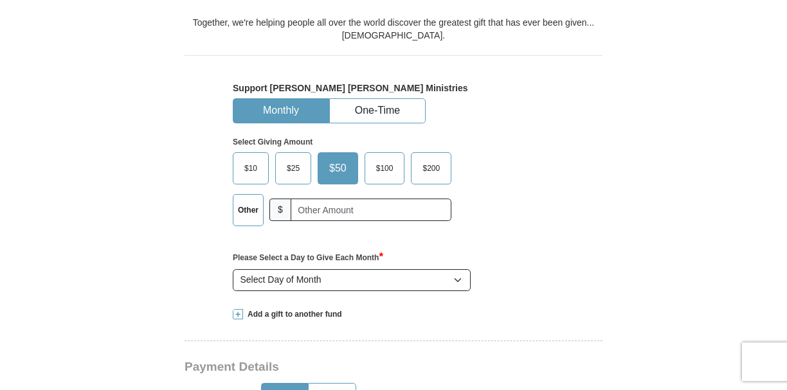
click at [299, 168] on span "$25" at bounding box center [293, 168] width 26 height 19
click at [0, 0] on input "$25" at bounding box center [0, 0] width 0 height 0
click at [378, 103] on button "One-Time" at bounding box center [377, 111] width 95 height 24
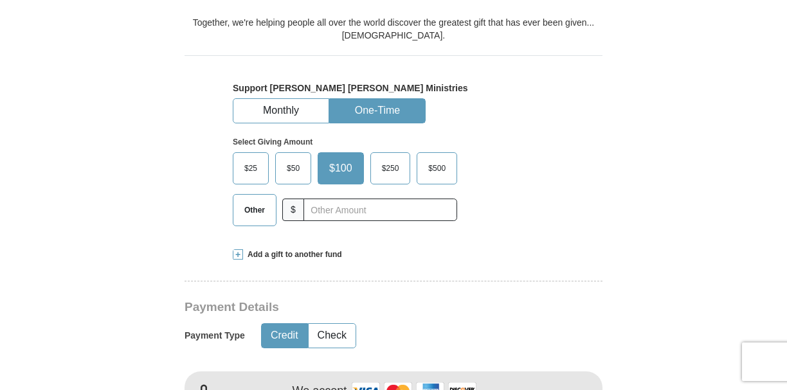
click at [249, 174] on span "$25" at bounding box center [251, 168] width 26 height 19
click at [0, 0] on input "$25" at bounding box center [0, 0] width 0 height 0
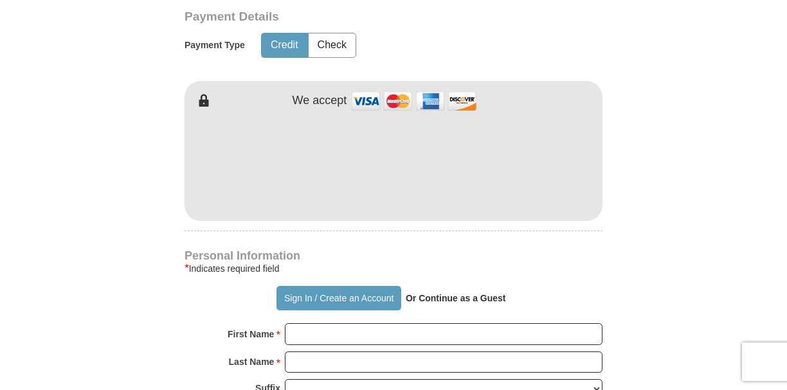
scroll to position [638, 0]
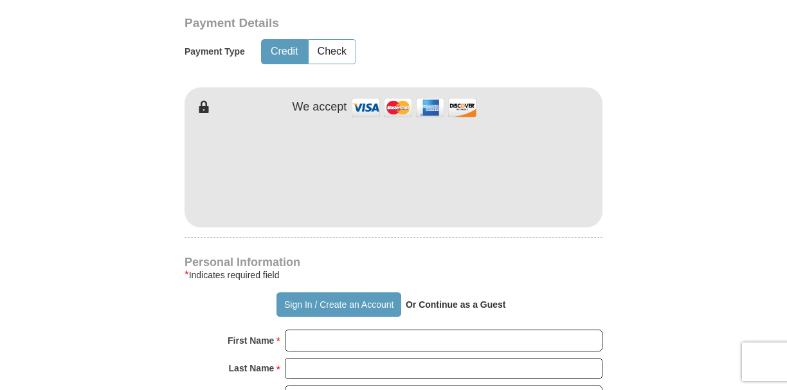
type button "http://sso.kcm.org/login?destination=aHR0cDovL2dpdmluZy5rY20ub3JnLz9fZ2w9MSUyQT…"
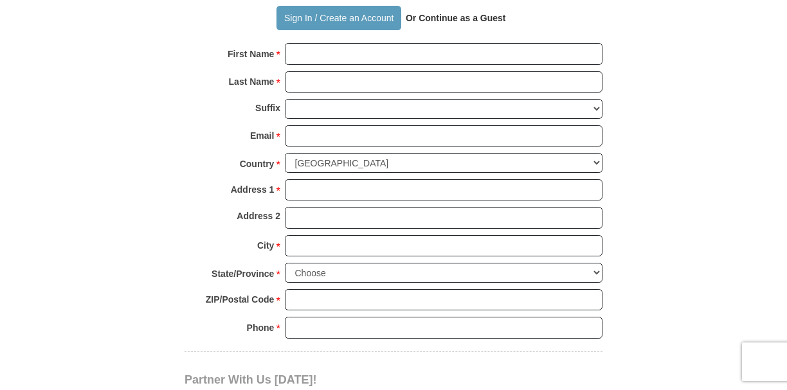
scroll to position [926, 0]
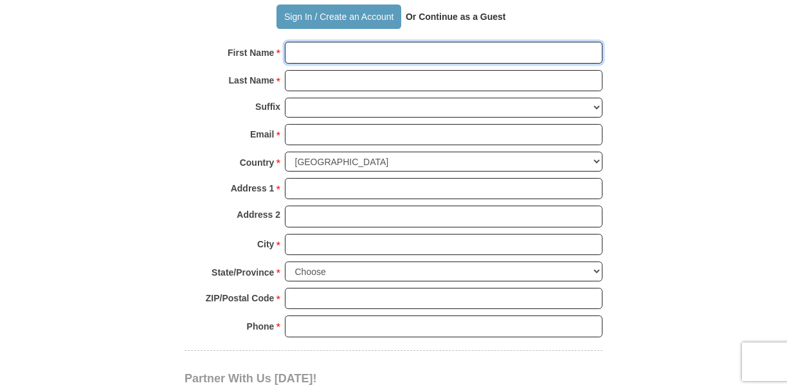
click at [404, 50] on input "First Name *" at bounding box center [444, 53] width 318 height 22
type input "[PERSON_NAME]"
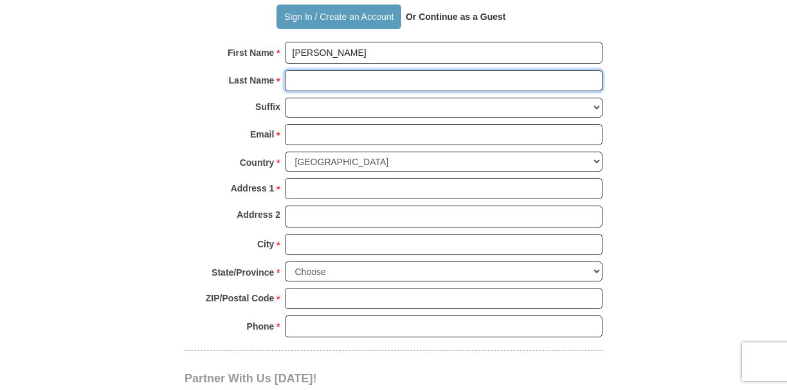
type input "[PERSON_NAME]"
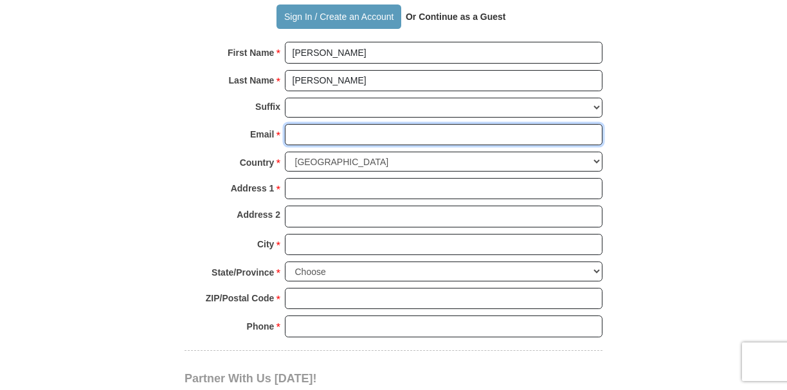
type input "[PERSON_NAME][EMAIL_ADDRESS][DOMAIN_NAME]"
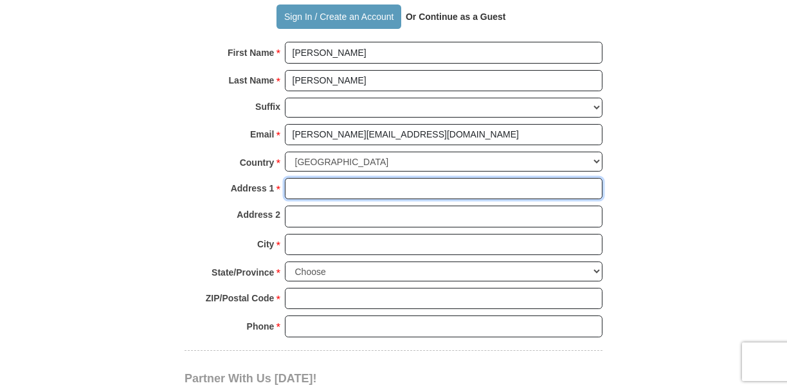
type input "9055 Spare Drive"
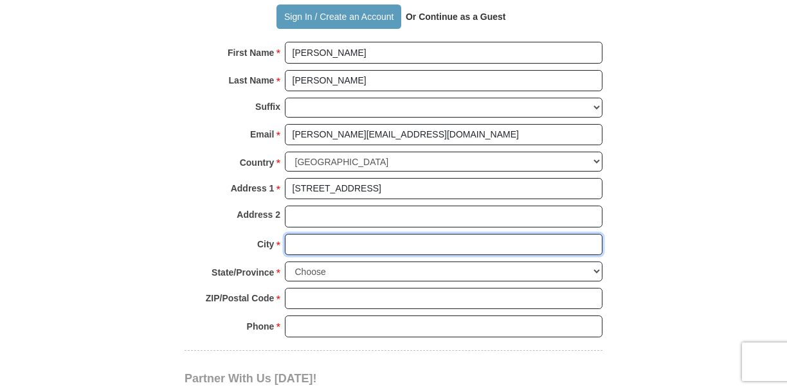
type input "New Port [PERSON_NAME]"
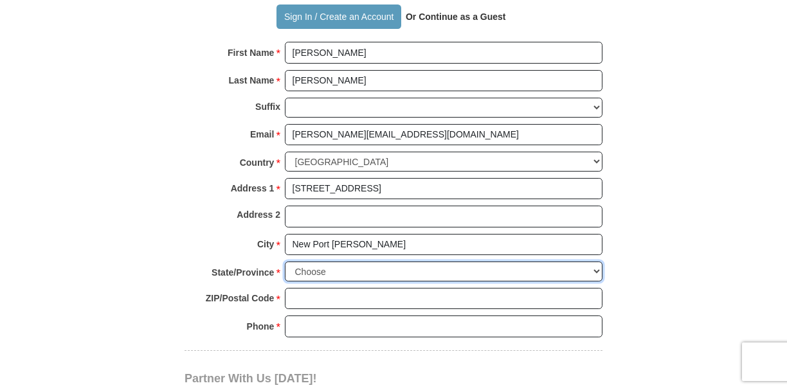
select select "FL"
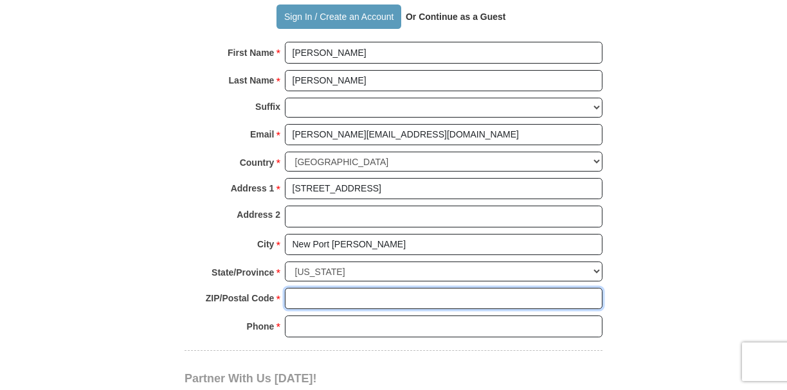
type input "34654"
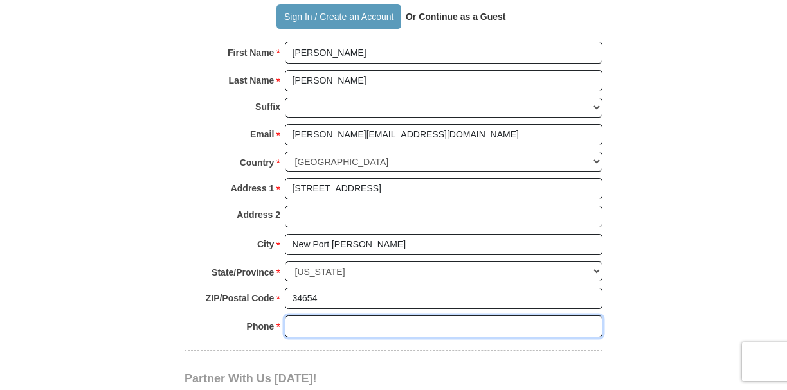
type input "7278085214"
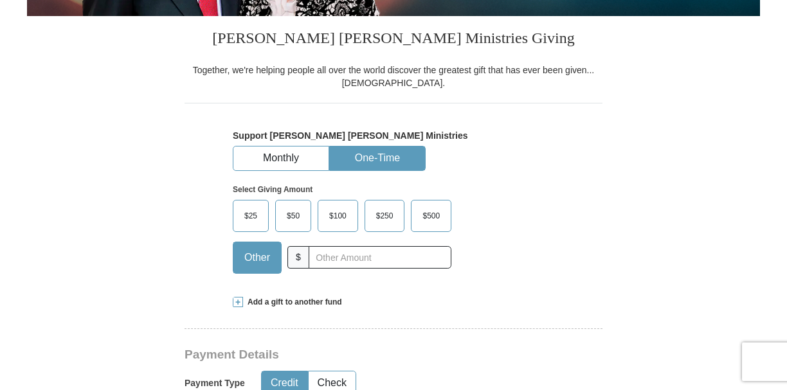
scroll to position [306, 0]
click at [257, 213] on span "$25" at bounding box center [251, 215] width 26 height 19
click at [0, 0] on input "$25" at bounding box center [0, 0] width 0 height 0
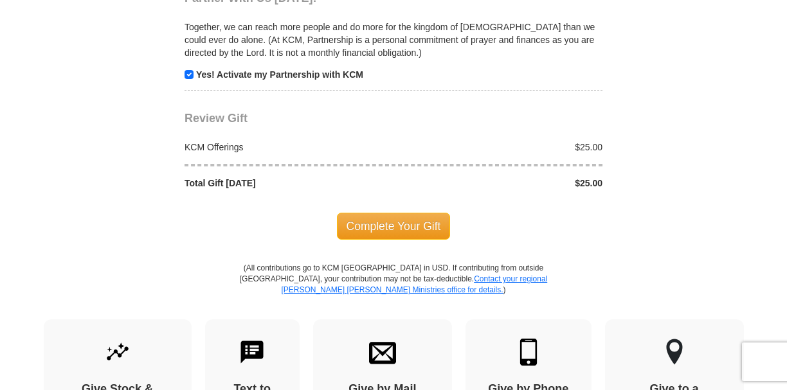
scroll to position [1308, 0]
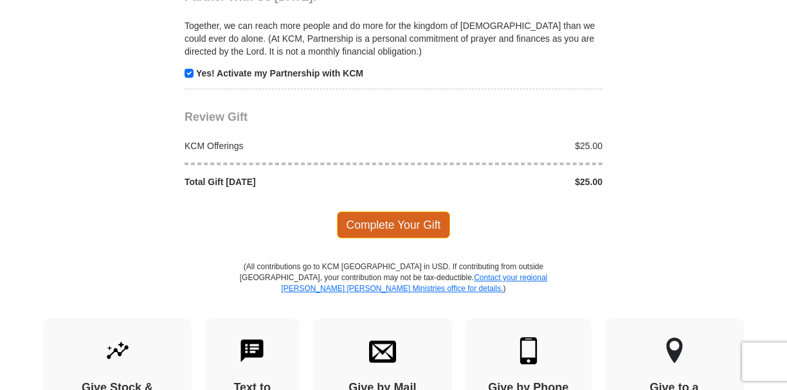
click at [380, 215] on span "Complete Your Gift" at bounding box center [394, 225] width 114 height 27
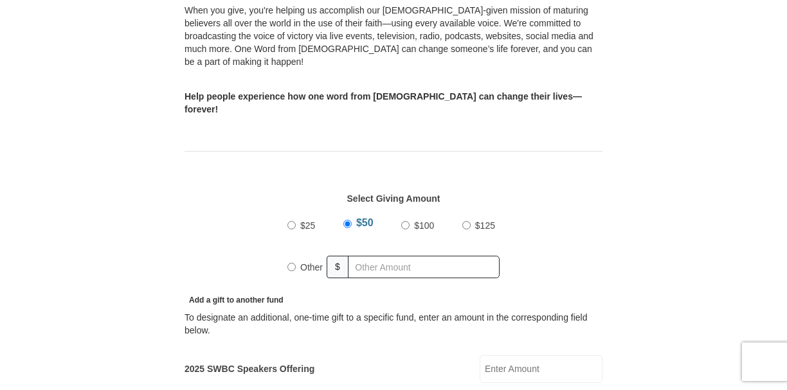
click at [291, 221] on input "$25" at bounding box center [291, 225] width 8 height 8
radio input "true"
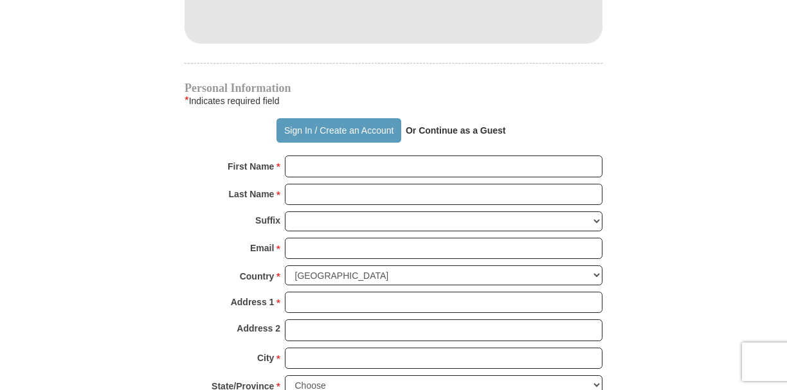
scroll to position [915, 0]
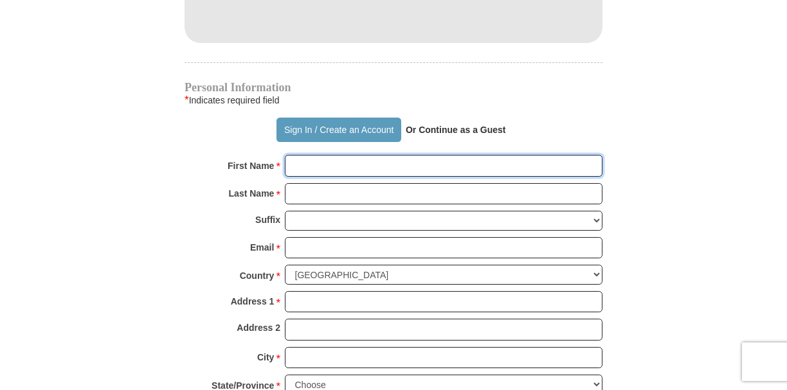
click at [448, 155] on input "First Name *" at bounding box center [444, 166] width 318 height 22
type input "[PERSON_NAME]"
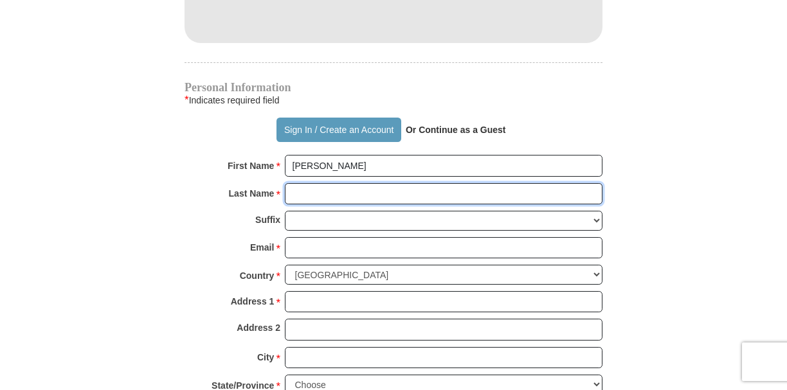
type input "[PERSON_NAME]"
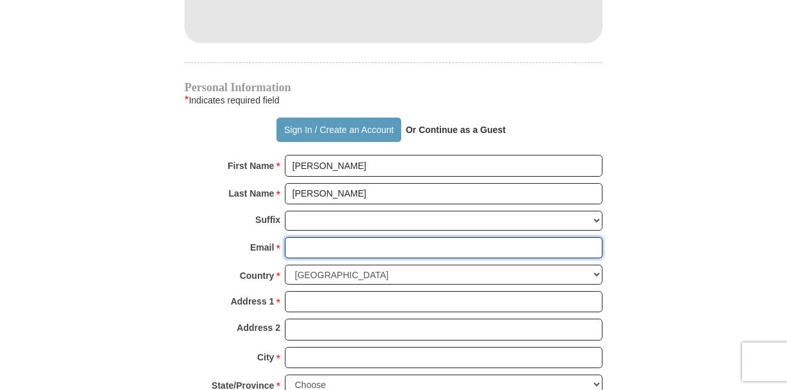
type input "[PERSON_NAME][EMAIL_ADDRESS][DOMAIN_NAME]"
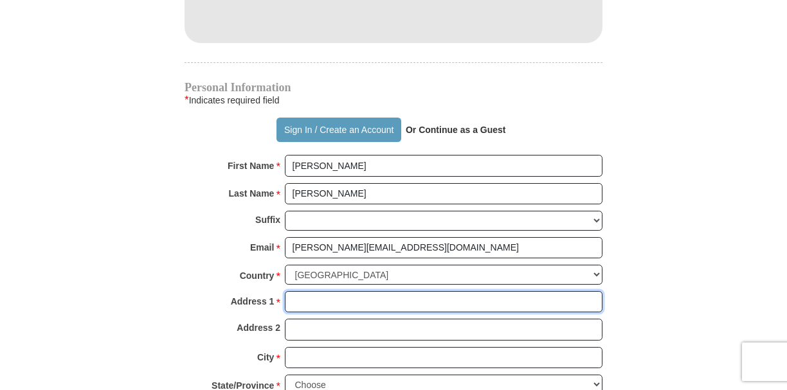
type input "[STREET_ADDRESS]"
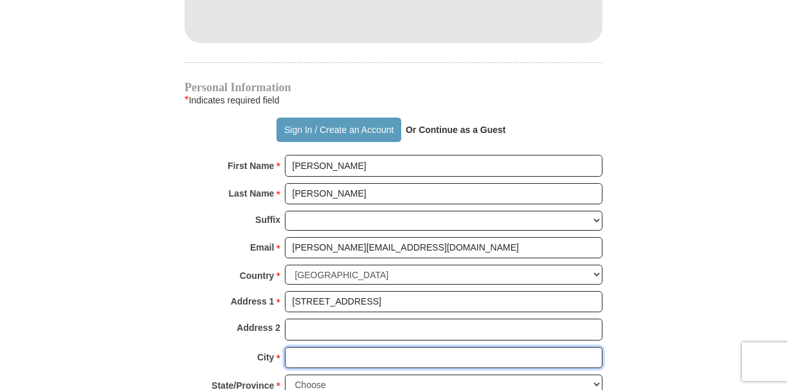
type input "New Port [PERSON_NAME]"
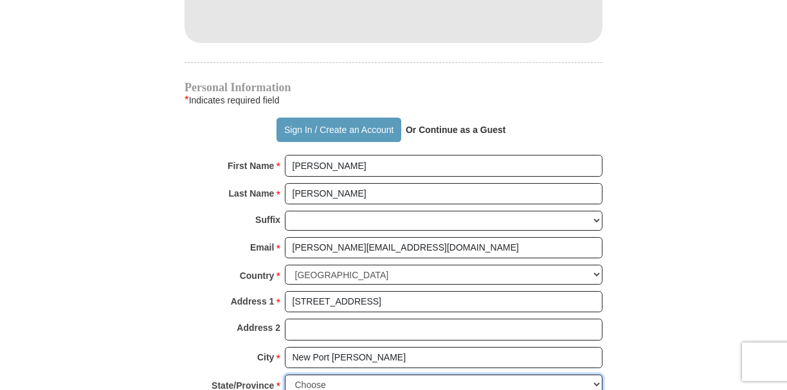
select select "FL"
type input "34654"
type input "7278085214"
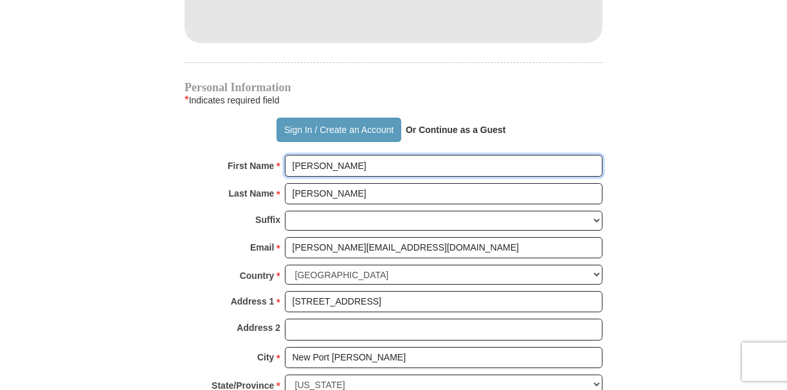
radio input "true"
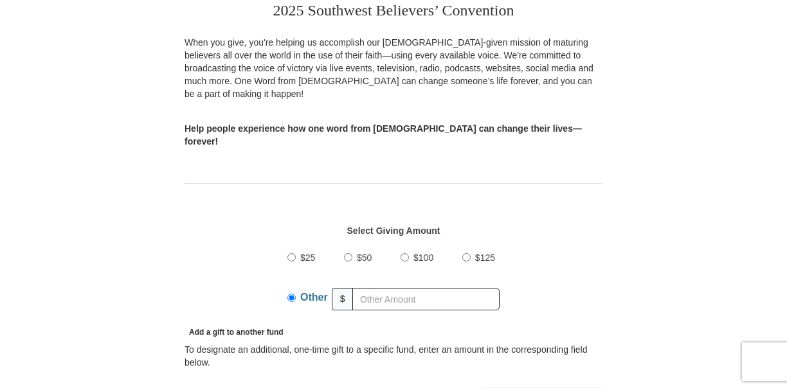
scroll to position [282, 0]
click at [290, 254] on input "$25" at bounding box center [291, 258] width 8 height 8
radio input "true"
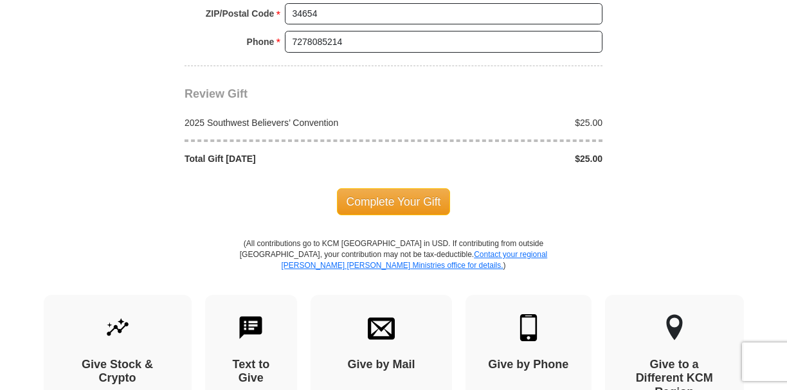
scroll to position [1314, 0]
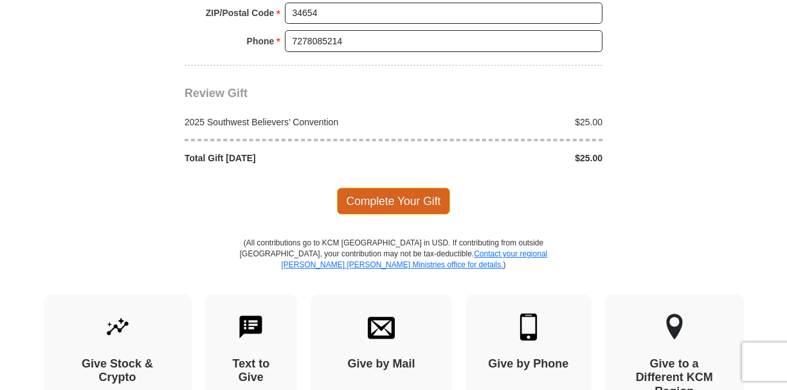
click at [353, 188] on span "Complete Your Gift" at bounding box center [394, 201] width 114 height 27
